Goal: Task Accomplishment & Management: Manage account settings

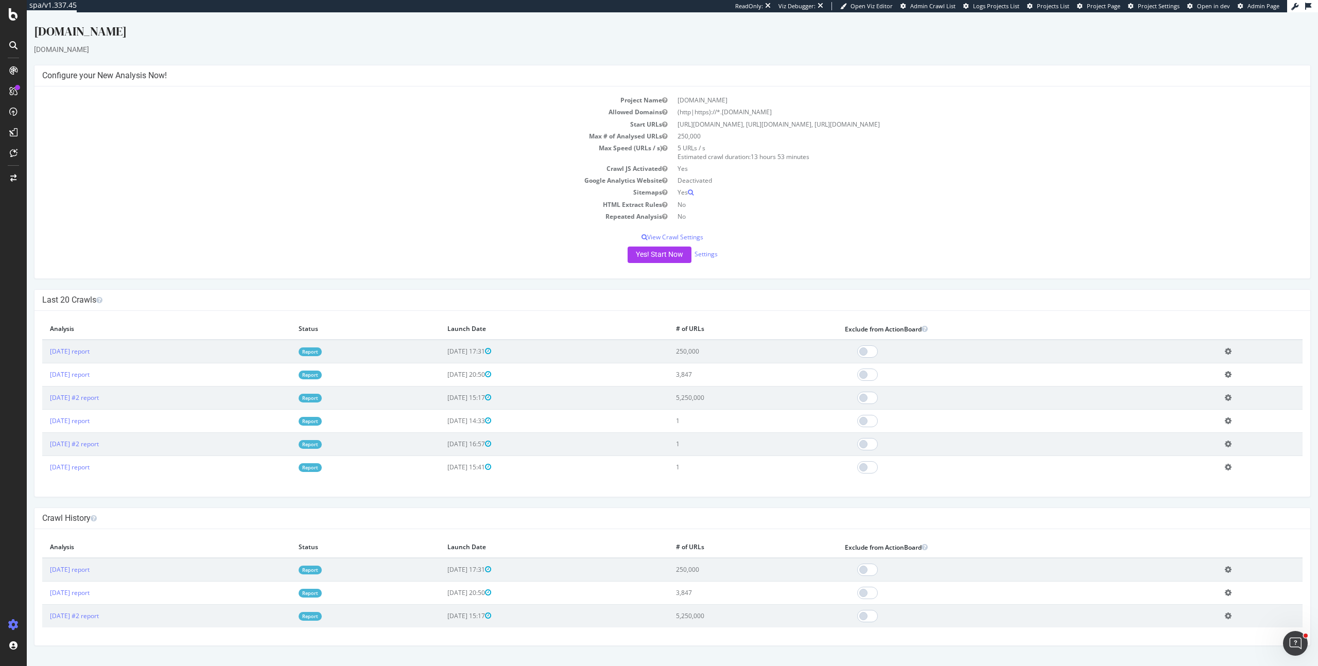
click at [411, 199] on td "HTML Extract Rules" at bounding box center [357, 205] width 630 height 12
click at [68, 351] on link "[DATE] report" at bounding box center [70, 351] width 40 height 9
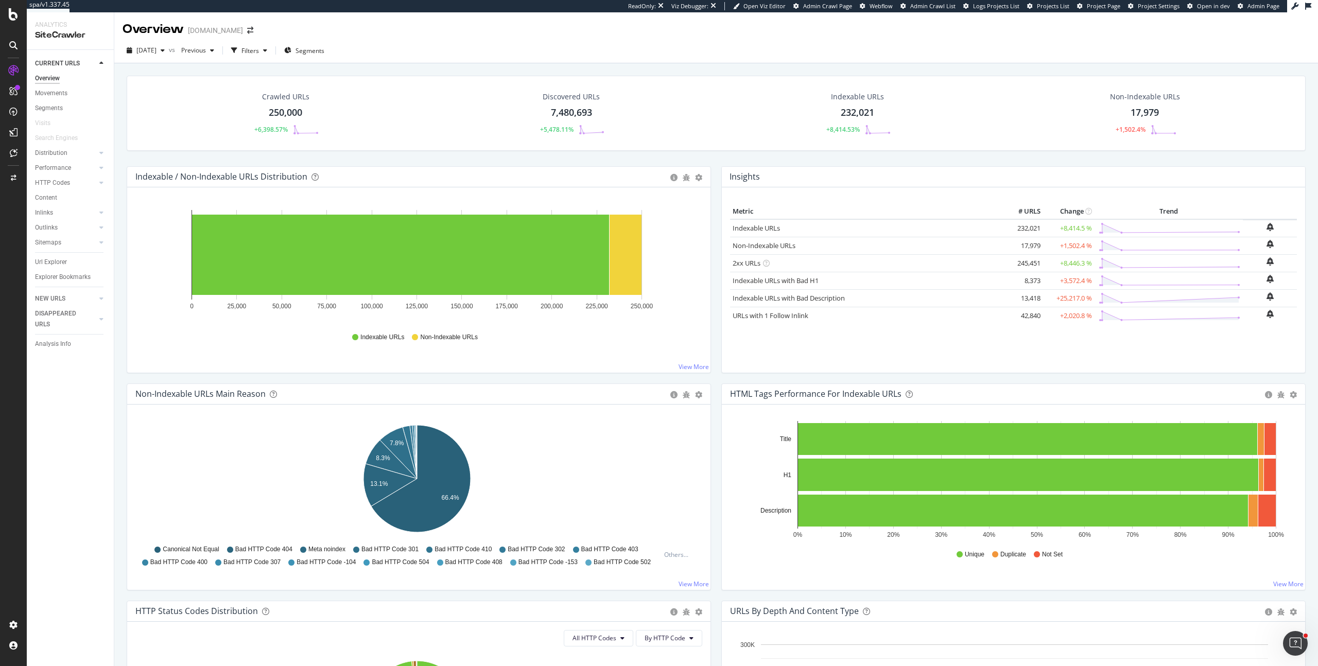
click at [118, 374] on div "Crawled URLs 250,000 +6,398.57% Discovered URLs 7,480,693 +5,478.11% Indexable …" at bounding box center [715, 390] width 1203 height 654
click at [119, 382] on div "Crawled URLs 250,000 +6,398.57% Discovered URLs 7,480,693 +5,478.11% Indexable …" at bounding box center [715, 390] width 1203 height 654
click at [56, 572] on div "Settings" at bounding box center [53, 570] width 43 height 8
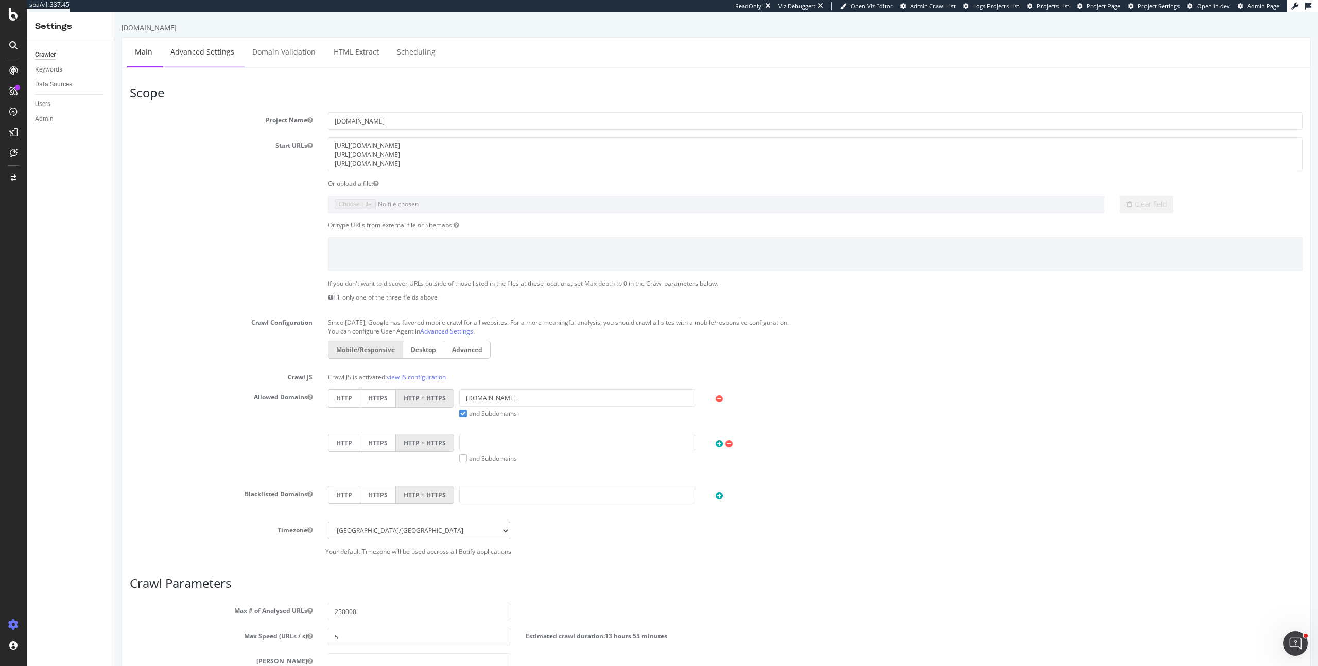
click at [196, 49] on link "Advanced Settings" at bounding box center [202, 52] width 79 height 28
